Goal: Find specific page/section: Find specific page/section

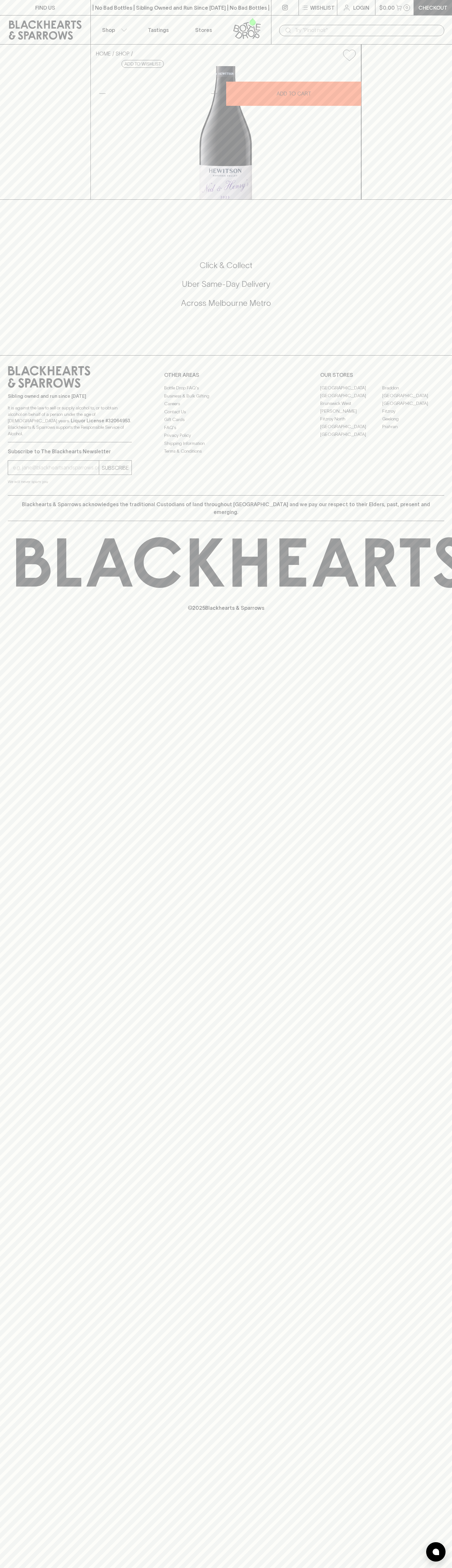
click at [340, 26] on input "text" at bounding box center [366, 30] width 144 height 10
click at [442, 776] on div "FIND US | No Bad Bottles | Sibling Owned and Run Since [DATE] | No Bad Bottles …" at bounding box center [226, 784] width 452 height 1568
click at [77, 1567] on html "FIND US | No Bad Bottles | Sibling Owned and Run Since [DATE] | No Bad Bottles …" at bounding box center [226, 784] width 452 height 1568
click at [12, 882] on div "FIND US | No Bad Bottles | Sibling Owned and Run Since [DATE] | No Bad Bottles …" at bounding box center [226, 784] width 452 height 1568
